Goal: Task Accomplishment & Management: Manage account settings

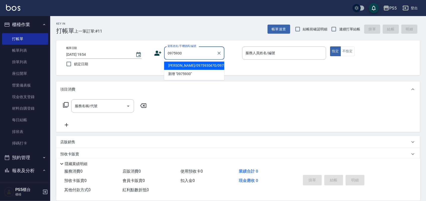
click at [210, 63] on li "[PERSON_NAME]/0975930470/0975930470" at bounding box center [194, 66] width 60 height 8
type input "[PERSON_NAME]/0975930470/0975930470"
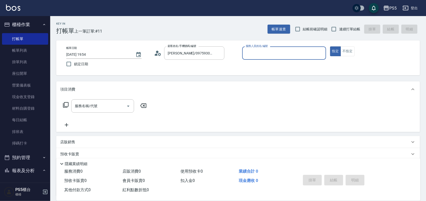
click at [156, 53] on icon at bounding box center [158, 53] width 8 height 8
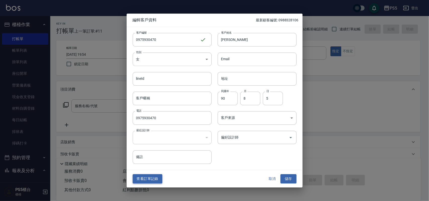
click at [151, 181] on button "查看訂單記錄" at bounding box center [148, 179] width 30 height 9
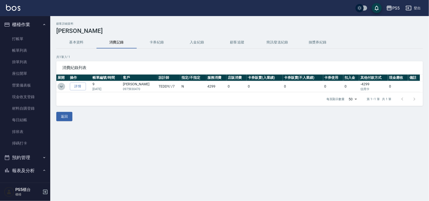
click at [62, 84] on icon "expand row" at bounding box center [61, 87] width 6 height 6
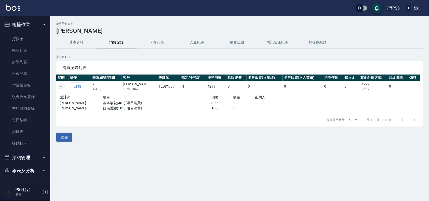
click at [130, 87] on p "0975930470" at bounding box center [139, 89] width 33 height 5
click at [43, 37] on link "打帳單" at bounding box center [25, 39] width 46 height 12
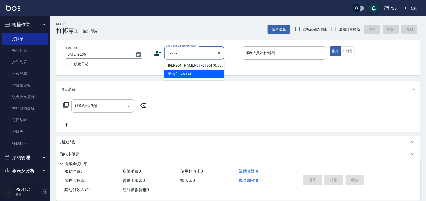
type input "[PERSON_NAME]/0975930470/0975930470"
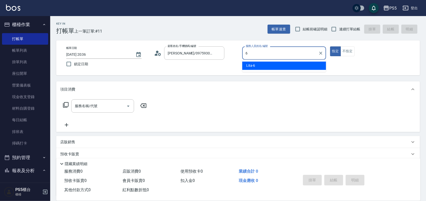
type input "Lita-6"
type button "true"
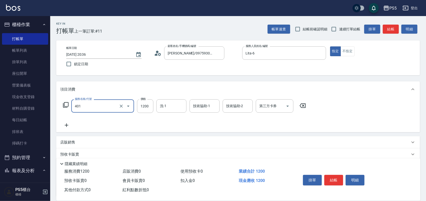
type input "基本染髮(401)"
type input "2800"
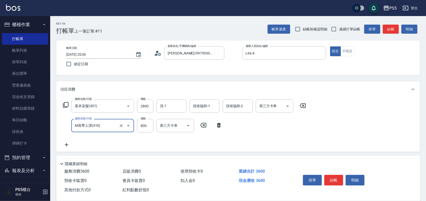
type input "M肩帶上漂(410)"
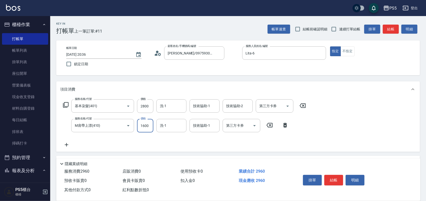
type input "1600"
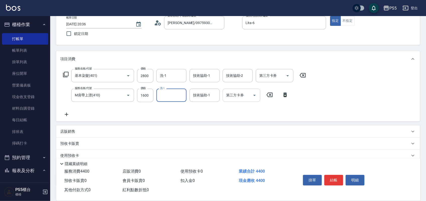
scroll to position [63, 0]
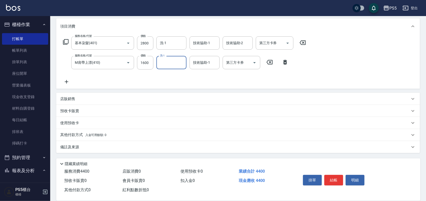
click at [106, 131] on div "其他付款方式 入金可用餘額: 0" at bounding box center [238, 135] width 364 height 12
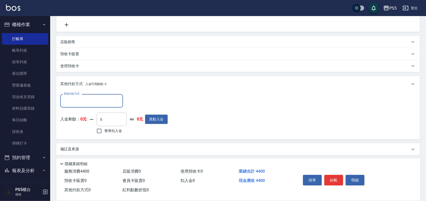
scroll to position [122, 0]
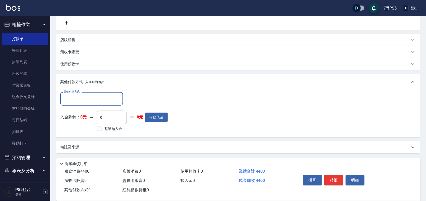
click at [104, 96] on input "其他付款方式" at bounding box center [92, 98] width 58 height 9
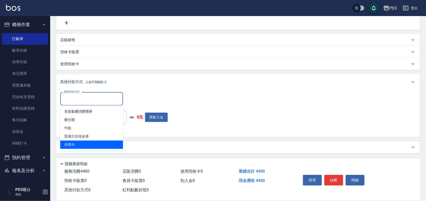
click at [106, 143] on span "信用卡" at bounding box center [91, 145] width 63 height 8
type input "信用卡"
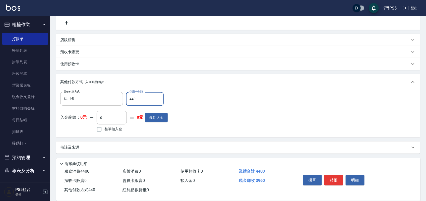
type input "4400"
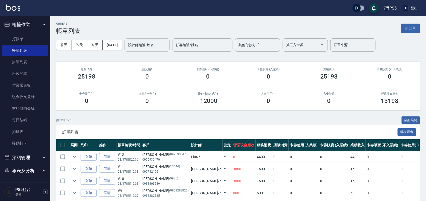
click at [158, 48] on input "設計師編號/姓名" at bounding box center [147, 45] width 41 height 9
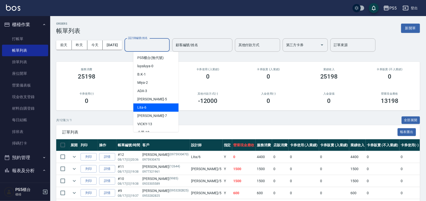
click at [167, 110] on div "Lita -6" at bounding box center [155, 107] width 45 height 8
type input "Lita-6"
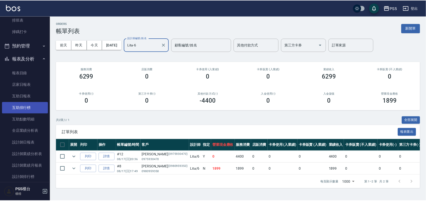
scroll to position [126, 0]
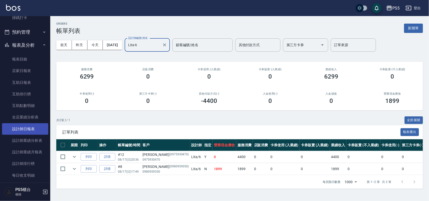
click at [34, 124] on link "設計師日報表" at bounding box center [25, 129] width 46 height 12
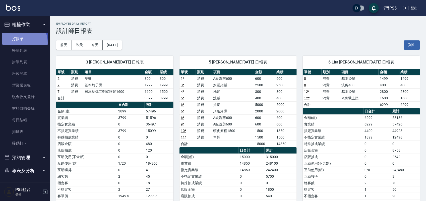
click at [18, 43] on link "打帳單" at bounding box center [25, 39] width 46 height 12
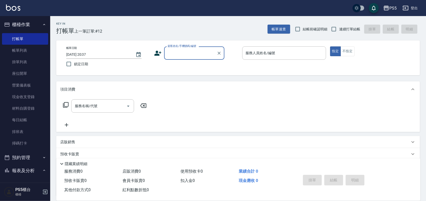
click at [174, 56] on input "顧客姓名/手機號碼/編號" at bounding box center [191, 53] width 48 height 9
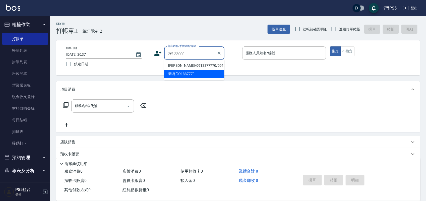
click at [174, 67] on li "[PERSON_NAME]/0913377770/0913377770" at bounding box center [194, 66] width 60 height 8
type input "[PERSON_NAME]/0913377770/0913377770"
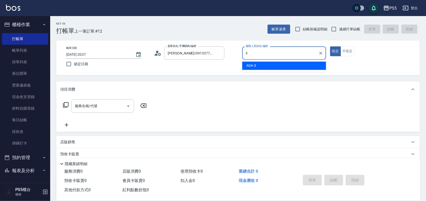
type input "ADA-3"
type button "true"
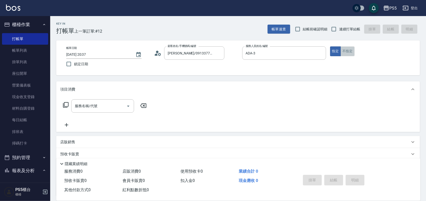
click at [346, 49] on button "不指定" at bounding box center [348, 51] width 14 height 10
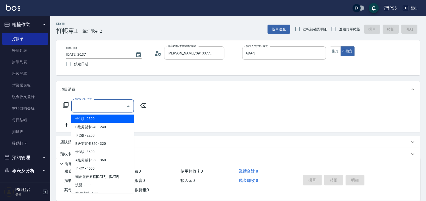
click at [91, 107] on input "服務名稱/代號" at bounding box center [99, 106] width 51 height 9
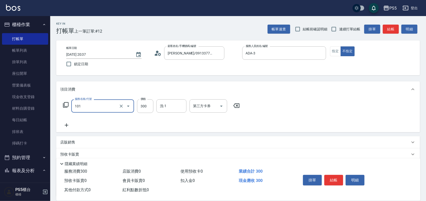
type input "洗髮(101)"
type input "400"
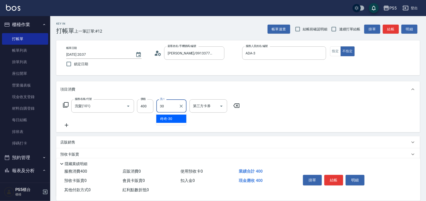
type input "咚咚-30"
click at [334, 175] on button "結帳" at bounding box center [334, 180] width 19 height 11
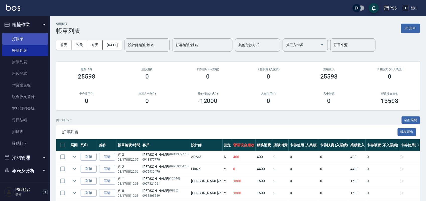
click at [20, 37] on link "打帳單" at bounding box center [25, 39] width 46 height 12
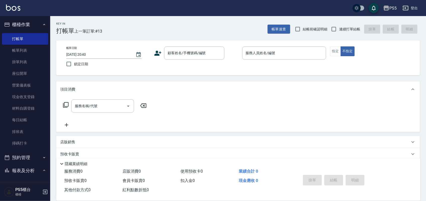
click at [159, 52] on icon at bounding box center [158, 53] width 8 height 8
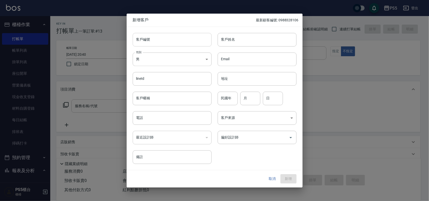
click at [160, 40] on input "客戶編號" at bounding box center [172, 40] width 79 height 14
type input "0986153213"
click at [145, 121] on input "電話" at bounding box center [172, 118] width 79 height 14
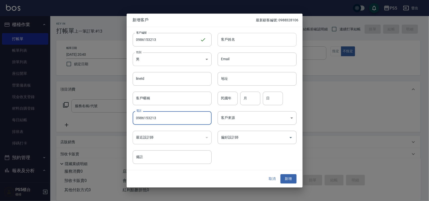
type input "0986153213"
click at [244, 38] on input "客戶姓名" at bounding box center [257, 40] width 79 height 14
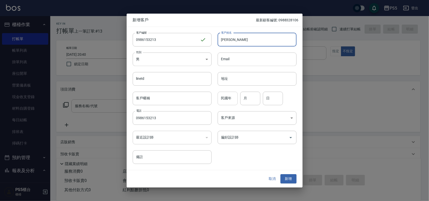
type input "[PERSON_NAME]"
click at [228, 98] on input "民國年" at bounding box center [228, 99] width 20 height 14
type input "70"
type input "12"
type input "2"
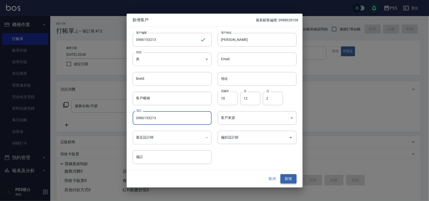
click at [290, 175] on button "新增" at bounding box center [288, 179] width 16 height 9
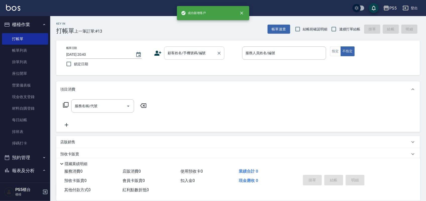
click at [193, 51] on input "顧客姓名/手機號碼/編號" at bounding box center [191, 53] width 48 height 9
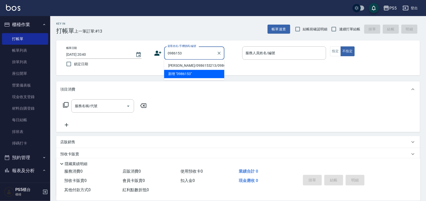
click at [177, 69] on li "[PERSON_NAME]/0986153213/0986153213" at bounding box center [194, 66] width 60 height 8
type input "[PERSON_NAME]/0986153213/0986153213"
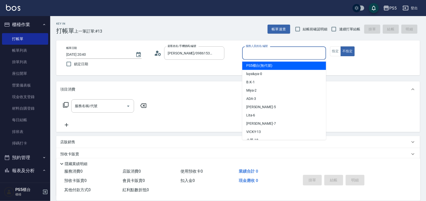
click at [273, 51] on input "服務人員姓名/編號" at bounding box center [284, 53] width 79 height 9
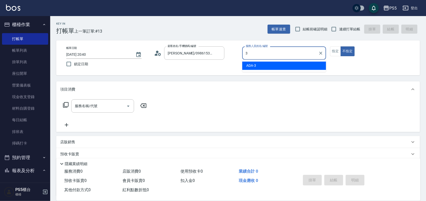
type input "ADA-3"
type button "false"
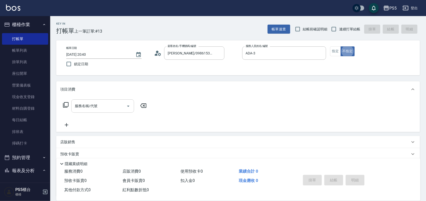
click at [113, 105] on input "服務名稱/代號" at bounding box center [99, 106] width 51 height 9
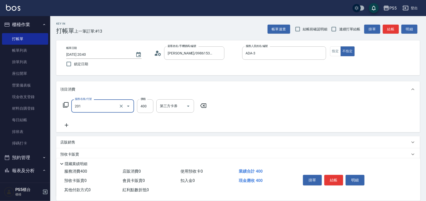
type input "洗剪400(201)"
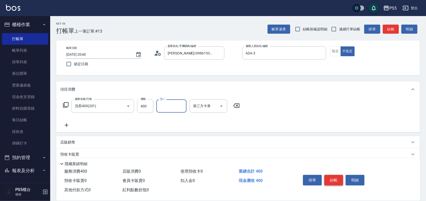
click at [339, 179] on button "結帳" at bounding box center [334, 180] width 19 height 11
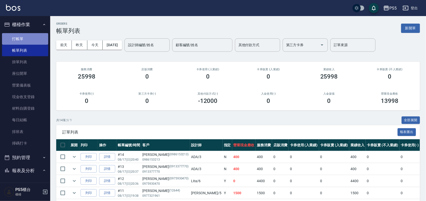
click at [31, 41] on link "打帳單" at bounding box center [25, 39] width 46 height 12
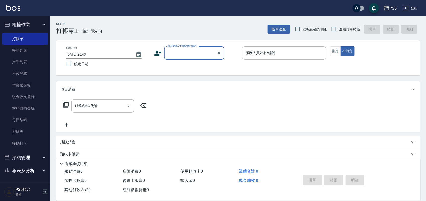
click at [190, 55] on input "顧客姓名/手機號碼/編號" at bounding box center [191, 53] width 48 height 9
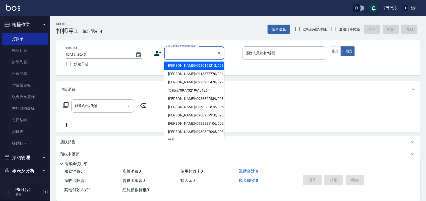
click at [172, 70] on li "[PERSON_NAME]/0986153213/0986153213" at bounding box center [194, 66] width 60 height 8
type input "[PERSON_NAME]/0986153213/0986153213"
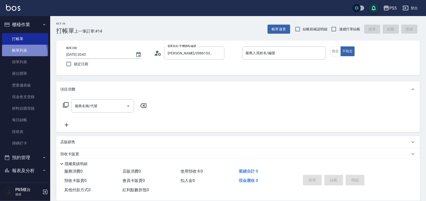
click at [19, 53] on link "帳單列表" at bounding box center [25, 51] width 46 height 12
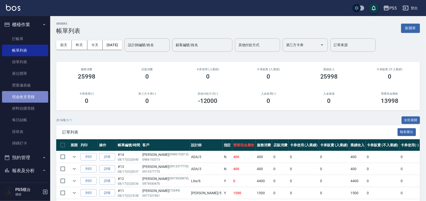
click at [28, 97] on link "現金收支登錄" at bounding box center [25, 97] width 46 height 12
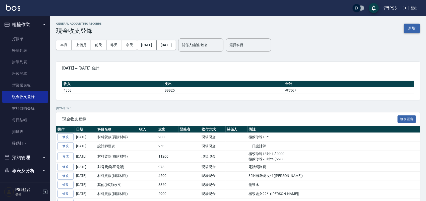
click at [418, 30] on button "新增" at bounding box center [412, 28] width 16 height 9
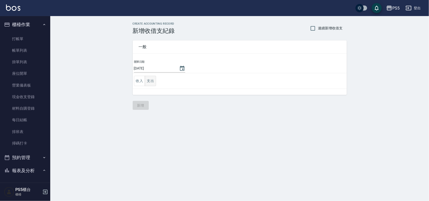
click at [152, 80] on button "支出" at bounding box center [150, 81] width 11 height 10
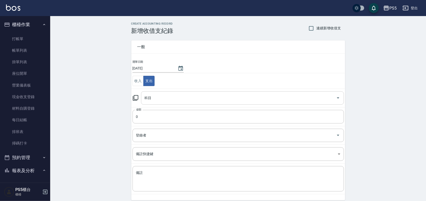
click at [152, 97] on input "科目" at bounding box center [238, 98] width 191 height 9
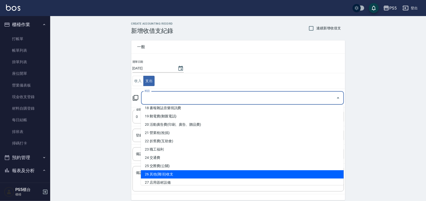
scroll to position [82, 0]
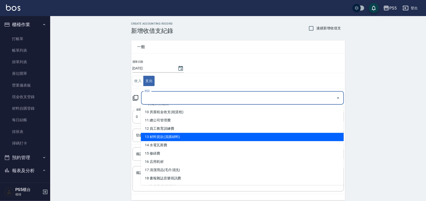
click at [183, 135] on li "13 材料貨款(員購材料)" at bounding box center [242, 137] width 203 height 8
type input "13 材料貨款(員購材料)"
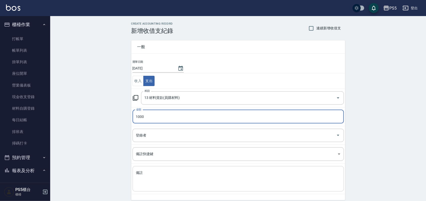
type input "1000"
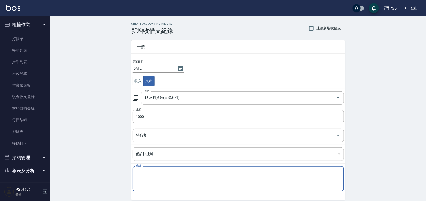
click at [140, 176] on textarea "備註" at bounding box center [238, 179] width 204 height 17
type textarea "e"
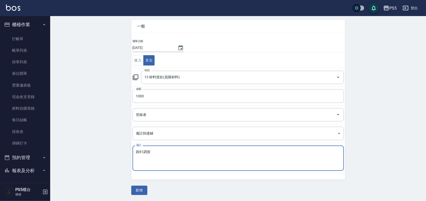
click at [156, 150] on textarea "跟81調貨" at bounding box center [238, 158] width 204 height 17
click at [151, 151] on textarea "跟81調貨柏藍柔噴*5" at bounding box center [238, 158] width 204 height 17
click at [173, 151] on textarea "跟81調貨(柏藍柔噴*5" at bounding box center [238, 158] width 204 height 17
type textarea "跟81調貨(柏藍柔噴*5)"
click at [140, 189] on button "新增" at bounding box center [139, 190] width 16 height 9
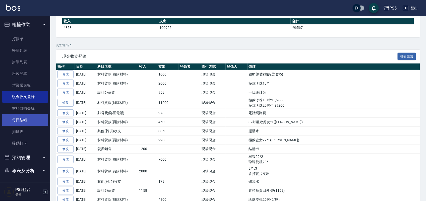
click at [19, 120] on link "每日結帳" at bounding box center [25, 120] width 46 height 12
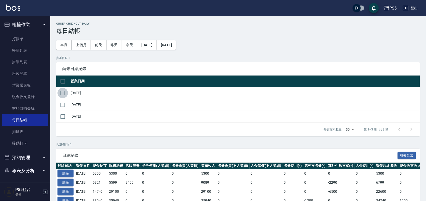
click at [64, 92] on input "checkbox" at bounding box center [63, 93] width 11 height 11
checkbox input "true"
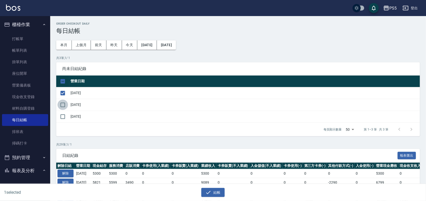
click at [62, 102] on input "checkbox" at bounding box center [63, 105] width 11 height 11
click at [62, 103] on input "checkbox" at bounding box center [63, 105] width 11 height 11
click at [62, 105] on input "checkbox" at bounding box center [63, 105] width 11 height 11
checkbox input "true"
click at [63, 117] on input "checkbox" at bounding box center [63, 117] width 11 height 11
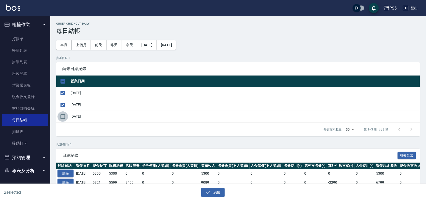
checkbox input "true"
click at [220, 195] on button "結帳" at bounding box center [212, 192] width 23 height 9
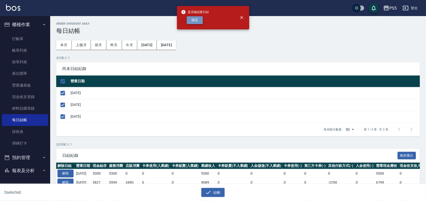
click at [196, 19] on button "確定" at bounding box center [195, 20] width 16 height 8
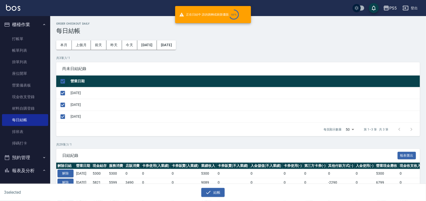
checkbox input "false"
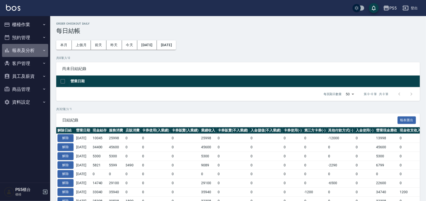
click at [23, 50] on button "報表及分析" at bounding box center [25, 50] width 46 height 13
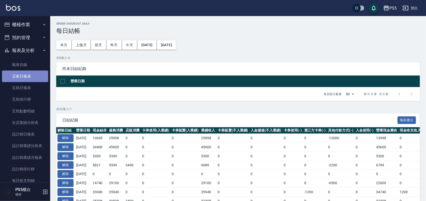
click at [27, 77] on link "店家日報表" at bounding box center [25, 77] width 46 height 12
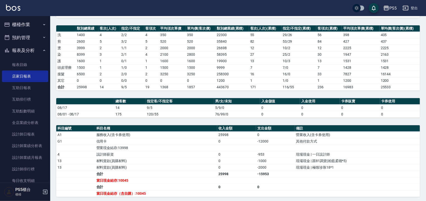
scroll to position [94, 0]
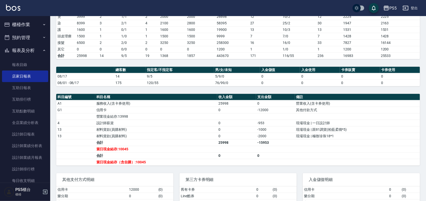
click at [25, 21] on button "櫃檯作業" at bounding box center [25, 24] width 46 height 13
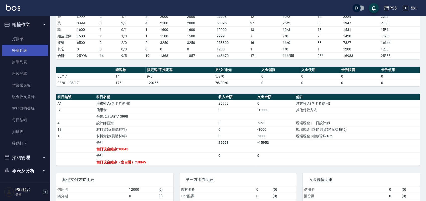
click at [27, 48] on link "帳單列表" at bounding box center [25, 51] width 46 height 12
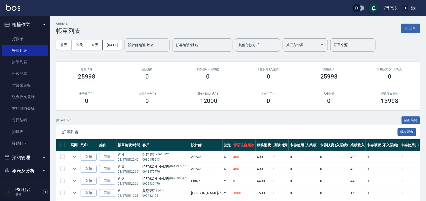
click at [157, 45] on input "設計師編號/姓名" at bounding box center [147, 45] width 41 height 9
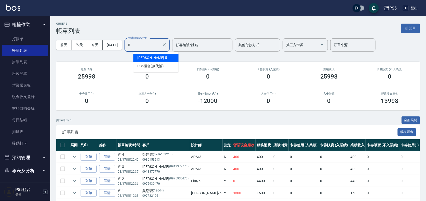
type input "Jolie-5"
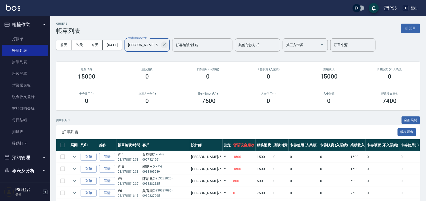
click at [167, 46] on icon "Clear" at bounding box center [164, 44] width 5 height 5
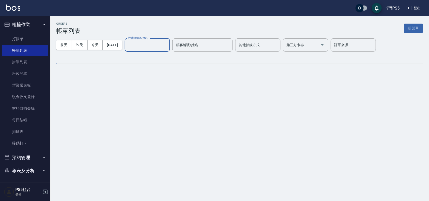
click at [147, 43] on input "設計師編號/姓名" at bounding box center [147, 45] width 41 height 9
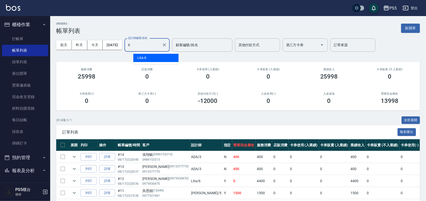
type input "Lita-6"
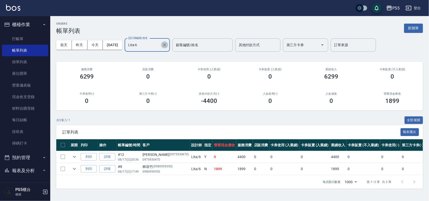
click at [167, 47] on icon "Clear" at bounding box center [164, 44] width 5 height 5
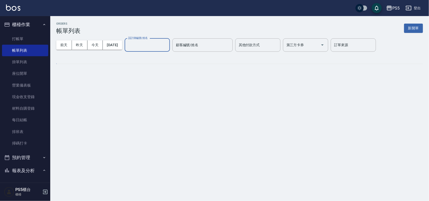
click at [166, 42] on input "設計師編號/姓名" at bounding box center [147, 45] width 41 height 9
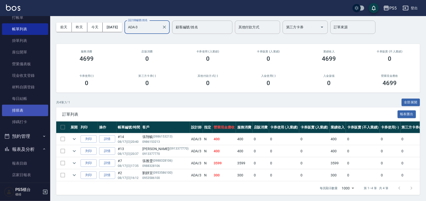
scroll to position [63, 0]
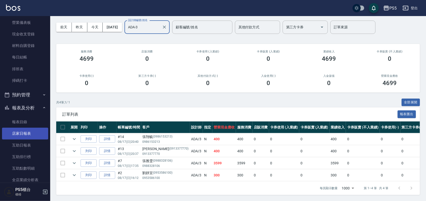
type input "ADA-3"
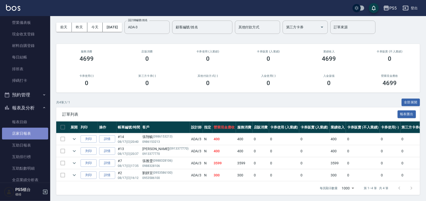
click at [29, 136] on link "店家日報表" at bounding box center [25, 134] width 46 height 12
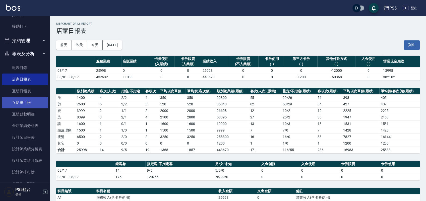
scroll to position [126, 0]
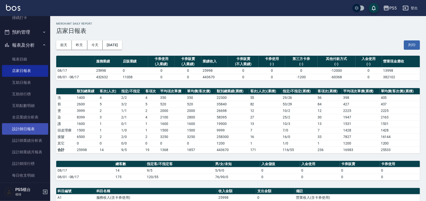
click at [30, 130] on link "設計師日報表" at bounding box center [25, 129] width 46 height 12
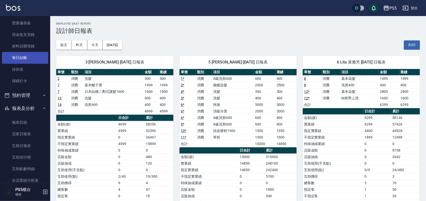
scroll to position [63, 0]
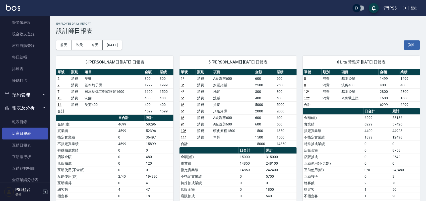
click at [24, 134] on link "店家日報表" at bounding box center [25, 134] width 46 height 12
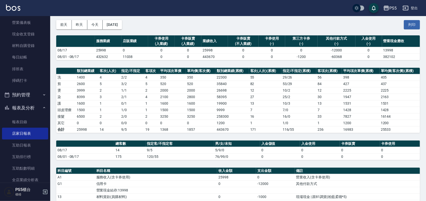
scroll to position [31, 0]
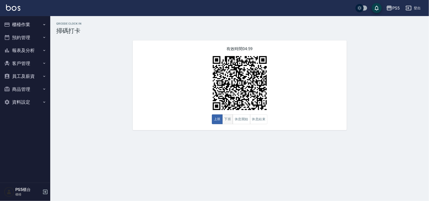
click at [232, 118] on button "下班" at bounding box center [227, 120] width 11 height 10
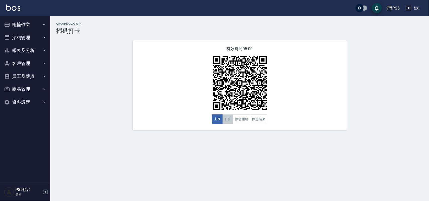
click at [224, 121] on button "下班" at bounding box center [227, 120] width 11 height 10
